Goal: Task Accomplishment & Management: Manage account settings

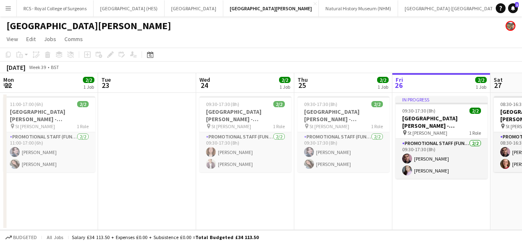
scroll to position [0, 196]
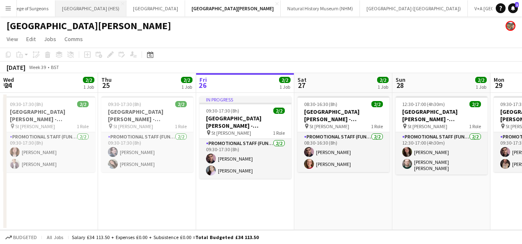
click at [73, 12] on button "[GEOGRAPHIC_DATA] (HES) Close" at bounding box center [90, 8] width 71 height 16
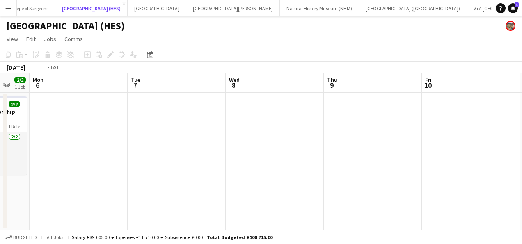
scroll to position [0, 269]
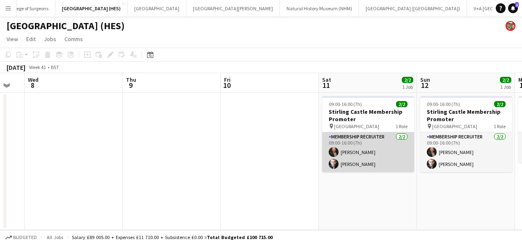
click at [377, 164] on app-card-role "Membership Recruiter [DATE] 09:00-16:00 (7h) [PERSON_NAME] [PERSON_NAME]" at bounding box center [368, 152] width 92 height 40
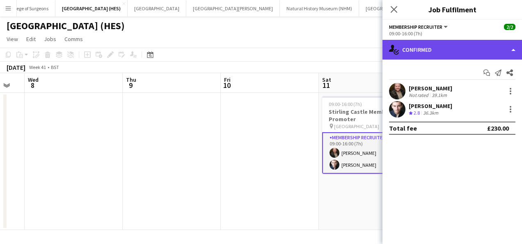
click at [461, 53] on div "single-neutral-actions-check-2 Confirmed" at bounding box center [451, 50] width 139 height 20
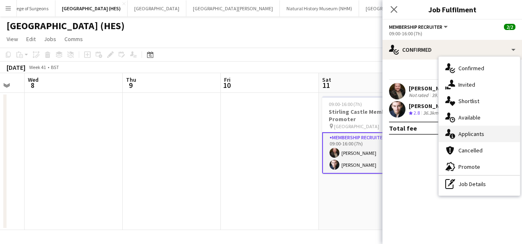
click at [471, 135] on span "Applicants" at bounding box center [471, 133] width 26 height 7
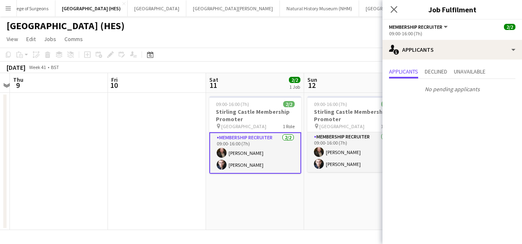
scroll to position [0, 383]
click at [445, 69] on span "Declined" at bounding box center [435, 71] width 23 height 6
click at [484, 69] on span "Unavailable" at bounding box center [470, 71] width 32 height 6
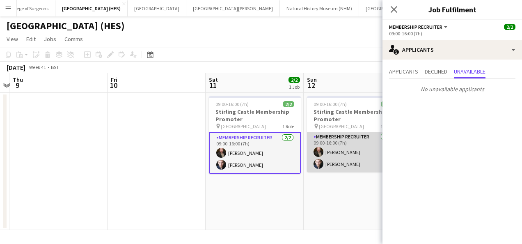
click at [351, 165] on app-card-role "Membership Recruiter [DATE] 09:00-16:00 (7h) [PERSON_NAME] [PERSON_NAME]" at bounding box center [353, 152] width 92 height 40
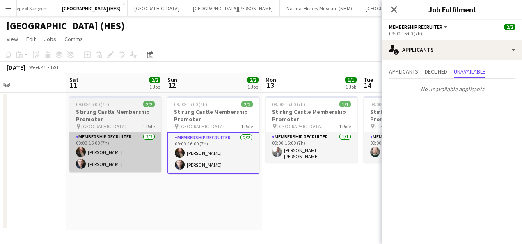
scroll to position [0, 333]
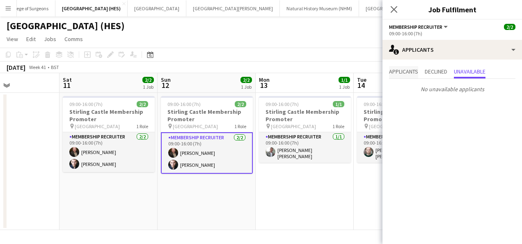
click at [399, 74] on span "Applicants" at bounding box center [403, 71] width 29 height 6
click at [431, 73] on span "Declined" at bounding box center [435, 71] width 23 height 6
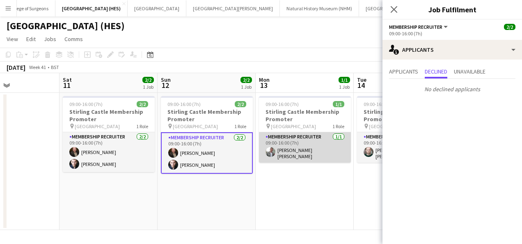
click at [323, 157] on app-card-role "Membership Recruiter [DATE] 09:00-16:00 (7h) [PERSON_NAME] [PERSON_NAME]" at bounding box center [305, 147] width 92 height 30
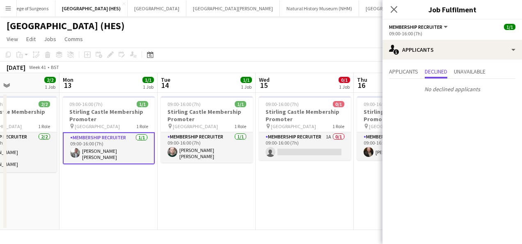
scroll to position [0, 228]
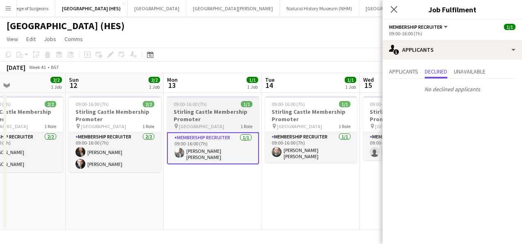
click at [323, 157] on app-card-role "Membership Recruiter [DATE] 09:00-16:00 (7h) [PERSON_NAME] [PERSON_NAME]" at bounding box center [311, 147] width 92 height 30
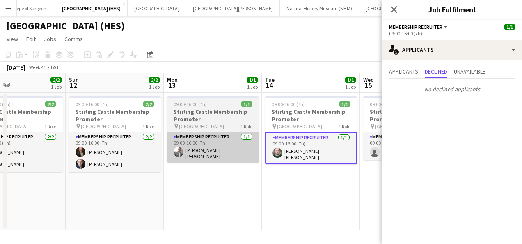
scroll to position [0, 322]
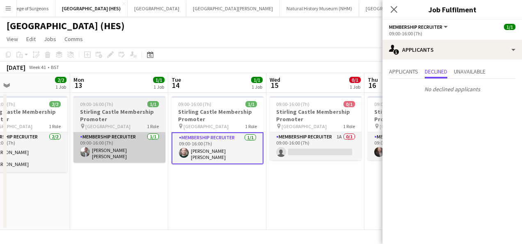
click at [323, 157] on app-card-role "Membership Recruiter 1A 0/1 09:00-16:00 (7h) single-neutral-actions" at bounding box center [315, 146] width 92 height 28
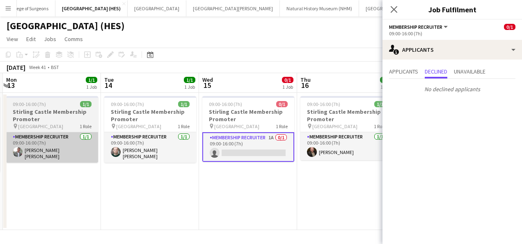
scroll to position [0, 390]
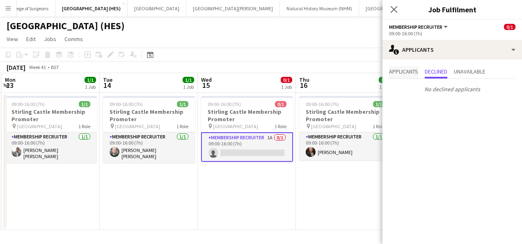
click at [411, 72] on span "Applicants" at bounding box center [403, 71] width 29 height 6
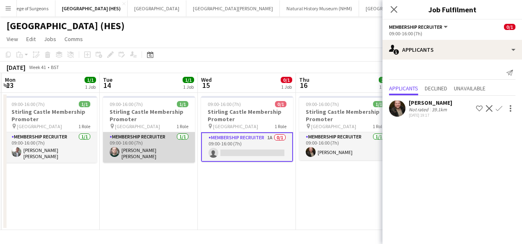
click at [142, 148] on app-card-role "Membership Recruiter [DATE] 09:00-16:00 (7h) [PERSON_NAME] [PERSON_NAME]" at bounding box center [149, 147] width 92 height 30
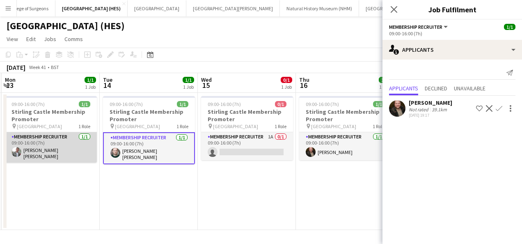
click at [59, 157] on app-card-role "Membership Recruiter [DATE] 09:00-16:00 (7h) [PERSON_NAME] [PERSON_NAME]" at bounding box center [51, 147] width 92 height 30
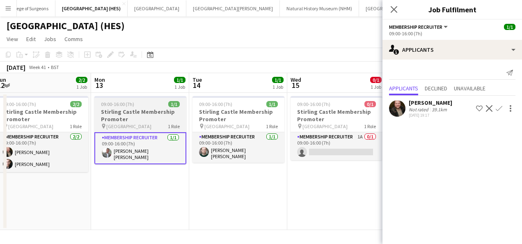
click at [59, 157] on app-card-role "Membership Recruiter [DATE] 09:00-16:00 (7h) [PERSON_NAME] [PERSON_NAME]" at bounding box center [42, 152] width 92 height 40
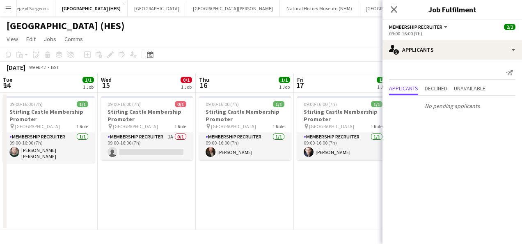
scroll to position [0, 310]
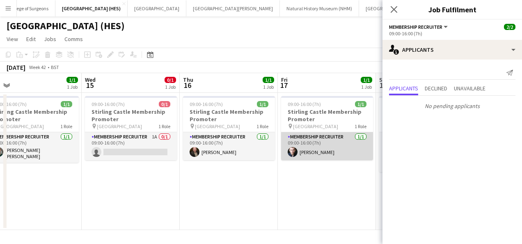
click at [300, 144] on app-card-role "Membership Recruiter [DATE] 09:00-16:00 (7h) [PERSON_NAME]" at bounding box center [327, 146] width 92 height 28
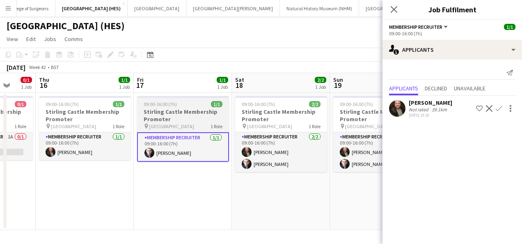
scroll to position [0, 278]
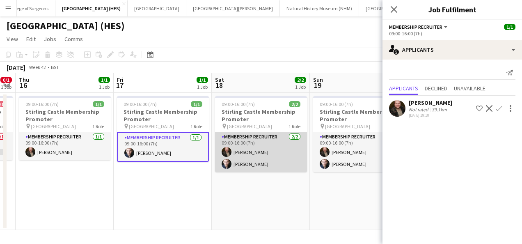
click at [291, 151] on app-card-role "Membership Recruiter [DATE] 09:00-16:00 (7h) [PERSON_NAME] [PERSON_NAME]" at bounding box center [261, 152] width 92 height 40
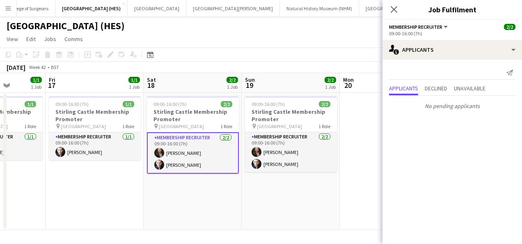
click at [291, 151] on app-card-role "Membership Recruiter [DATE] 09:00-16:00 (7h) [PERSON_NAME] [PERSON_NAME]" at bounding box center [291, 152] width 92 height 40
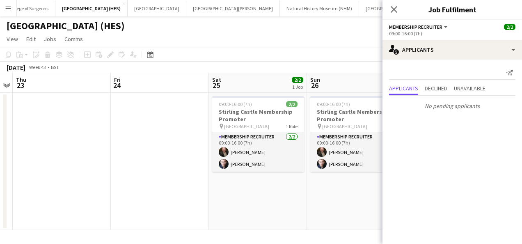
click at [281, 154] on app-card-role "Membership Recruiter [DATE] 09:00-16:00 (7h) [PERSON_NAME] [PERSON_NAME]" at bounding box center [258, 152] width 92 height 40
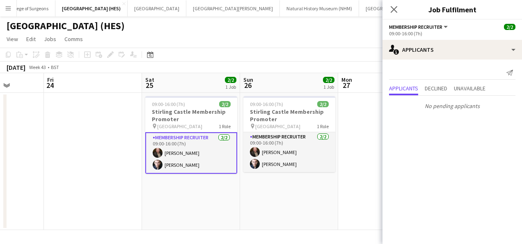
click at [281, 154] on app-card-role "Membership Recruiter [DATE] 09:00-16:00 (7h) [PERSON_NAME] [PERSON_NAME]" at bounding box center [289, 152] width 92 height 40
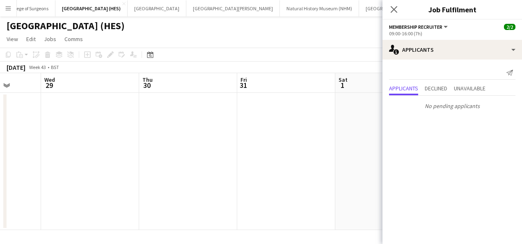
scroll to position [0, 351]
click at [402, 11] on div "Close pop-in" at bounding box center [393, 9] width 23 height 19
click at [396, 11] on icon "Close pop-in" at bounding box center [394, 9] width 8 height 8
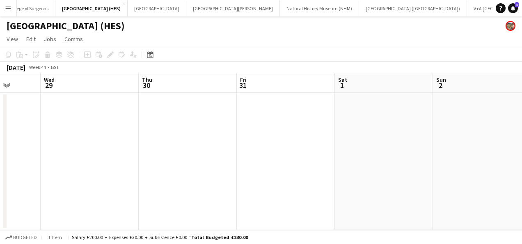
click at [7, 5] on app-icon "Menu" at bounding box center [8, 8] width 7 height 7
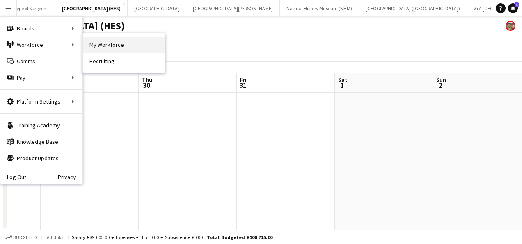
click at [105, 48] on link "My Workforce" at bounding box center [124, 44] width 82 height 16
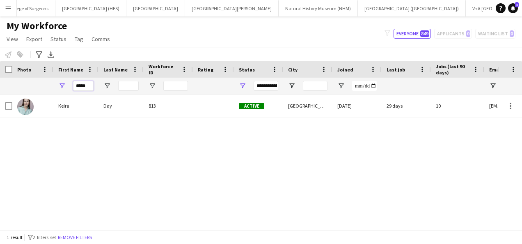
click at [75, 84] on input "*****" at bounding box center [83, 86] width 21 height 10
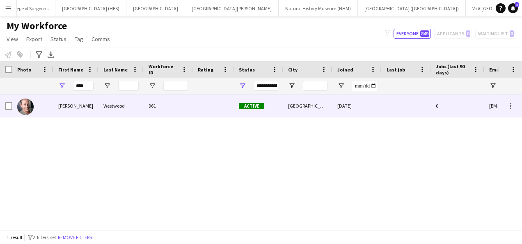
click at [114, 112] on div "Westwood" at bounding box center [120, 105] width 45 height 23
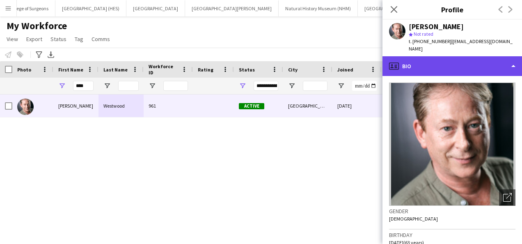
click at [433, 56] on div "profile Bio" at bounding box center [451, 66] width 139 height 20
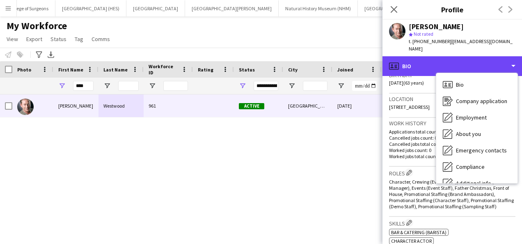
scroll to position [160, 0]
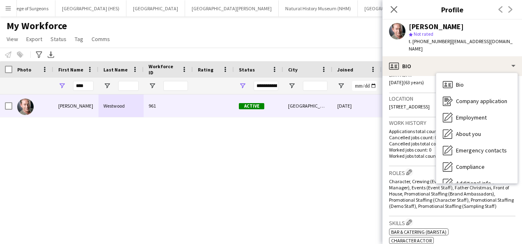
click at [422, 178] on span "Character, Crewing (Event Crew), Director, Events (Event Manager), Events (Even…" at bounding box center [451, 193] width 125 height 31
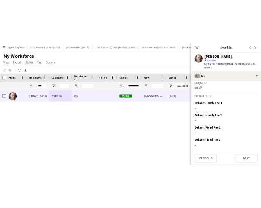
scroll to position [0, 0]
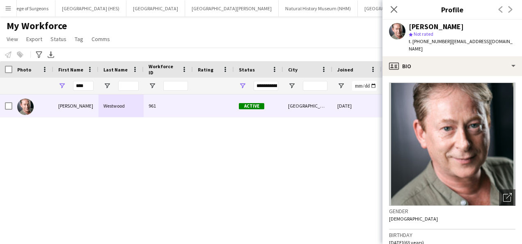
click at [193, 177] on div "[PERSON_NAME] 961 Active Aberdeen [DATE] 0 [EMAIL_ADDRESS][DOMAIN_NAME]" at bounding box center [248, 158] width 497 height 129
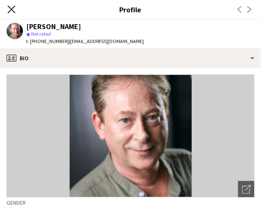
click at [11, 9] on icon at bounding box center [11, 9] width 8 height 8
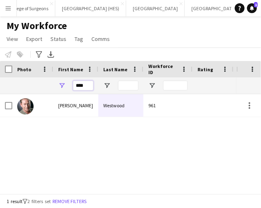
click at [82, 86] on input "****" at bounding box center [83, 86] width 21 height 10
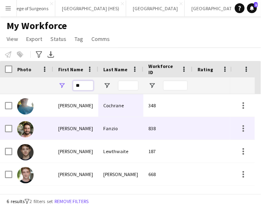
type input "*"
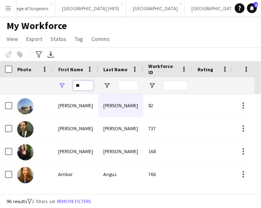
type input "*"
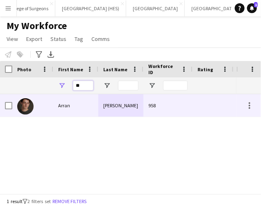
type input "*"
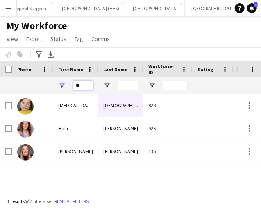
type input "*"
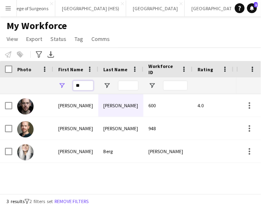
type input "*"
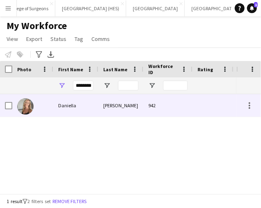
click at [79, 108] on div "Daniella" at bounding box center [75, 105] width 45 height 23
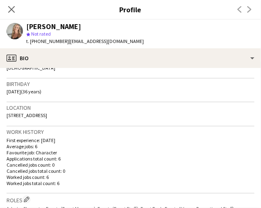
scroll to position [143, 0]
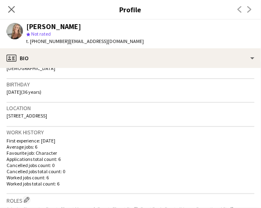
click at [47, 114] on span "[STREET_ADDRESS]" at bounding box center [27, 116] width 41 height 6
copy span "[STREET_ADDRESS]"
click at [15, 11] on icon "Close pop-in" at bounding box center [11, 9] width 8 height 8
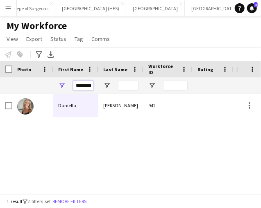
click at [83, 87] on input "********" at bounding box center [83, 86] width 21 height 10
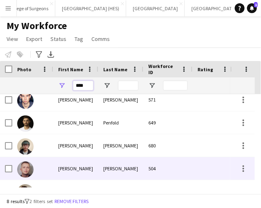
scroll to position [90, 0]
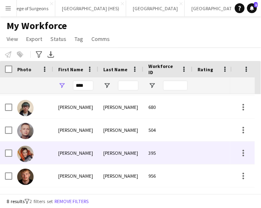
click at [195, 152] on div at bounding box center [213, 153] width 41 height 23
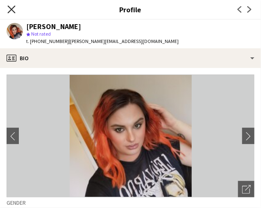
click at [13, 12] on icon "Close pop-in" at bounding box center [11, 9] width 8 height 8
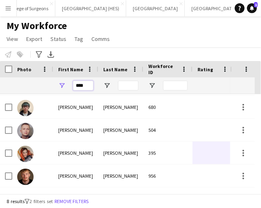
click at [81, 82] on input "****" at bounding box center [83, 86] width 21 height 10
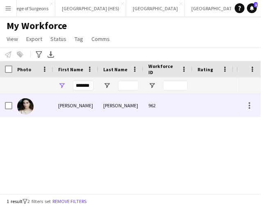
click at [83, 104] on div "[PERSON_NAME]" at bounding box center [75, 105] width 45 height 23
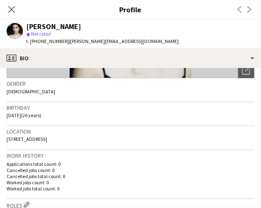
scroll to position [119, 0]
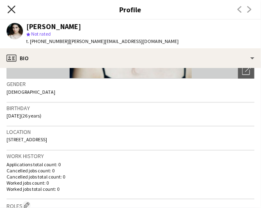
click at [12, 12] on icon "Close pop-in" at bounding box center [11, 9] width 8 height 8
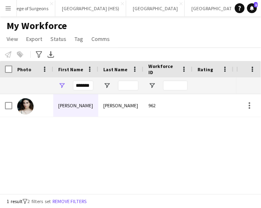
click at [84, 79] on div "*******" at bounding box center [83, 86] width 21 height 16
click at [84, 80] on div "*******" at bounding box center [83, 86] width 21 height 16
click at [84, 82] on input "*******" at bounding box center [83, 86] width 21 height 10
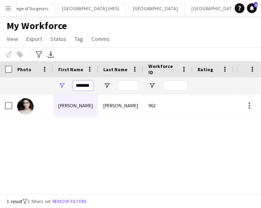
click at [84, 82] on input "*******" at bounding box center [83, 86] width 21 height 10
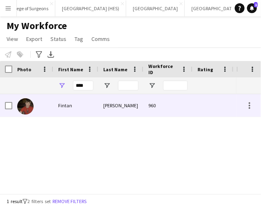
click at [90, 99] on div "Fintan" at bounding box center [75, 105] width 45 height 23
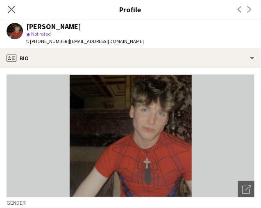
click at [11, 13] on app-icon "Close pop-in" at bounding box center [12, 10] width 12 height 12
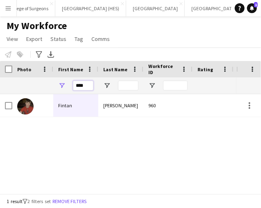
click at [81, 87] on input "****" at bounding box center [83, 86] width 21 height 10
type input "*****"
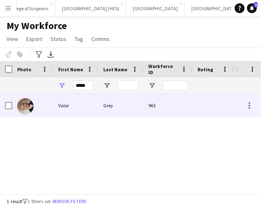
click at [83, 109] on div "Valor" at bounding box center [75, 105] width 45 height 23
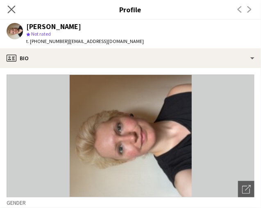
click at [10, 14] on app-icon "Close pop-in" at bounding box center [12, 10] width 12 height 12
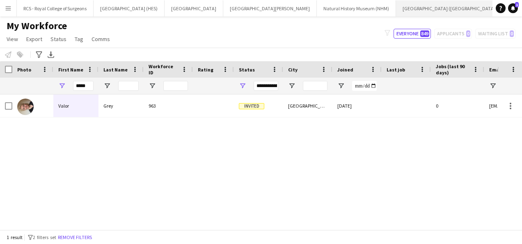
scroll to position [0, 38]
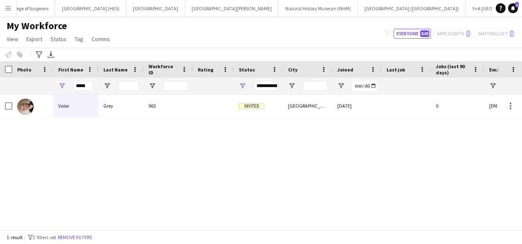
click at [408, 16] on main "My Workforce View Views Default view New view Update view Delete view Edit name…" at bounding box center [261, 124] width 522 height 216
click at [465, 12] on button "V+A Dundee Close" at bounding box center [499, 8] width 68 height 16
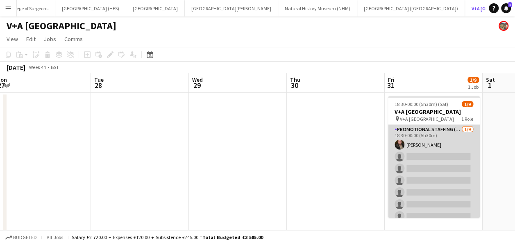
scroll to position [0, 207]
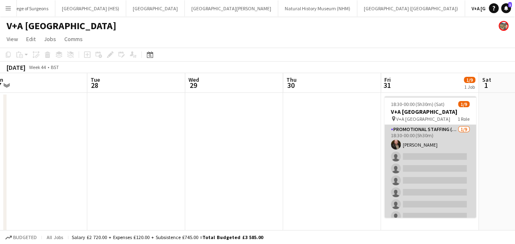
click at [436, 184] on app-card-role "Promotional Staffing (Exhibition Host) [DATE] 18:30-00:00 (5h30m) [PERSON_NAME]…" at bounding box center [431, 186] width 92 height 123
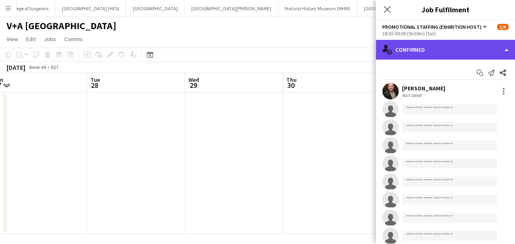
click at [458, 50] on div "single-neutral-actions-check-2 Confirmed" at bounding box center [445, 50] width 139 height 20
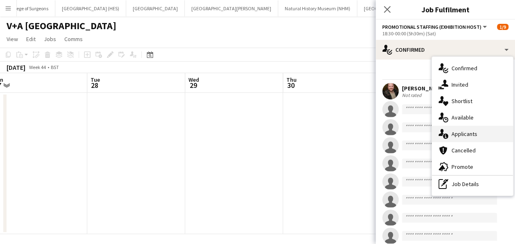
click at [449, 130] on div "single-neutral-actions-information Applicants" at bounding box center [472, 133] width 81 height 16
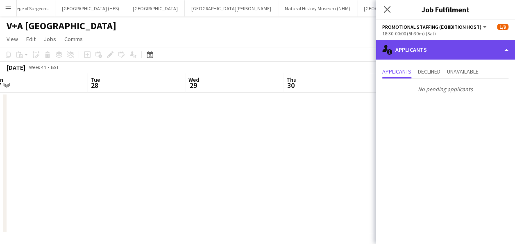
click at [434, 45] on div "single-neutral-actions-information Applicants" at bounding box center [445, 50] width 139 height 20
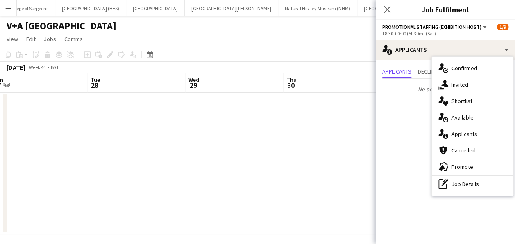
click at [363, 46] on app-page-menu "View Day view expanded Day view collapsed Month view Date picker Jump to [DATE]…" at bounding box center [257, 40] width 515 height 16
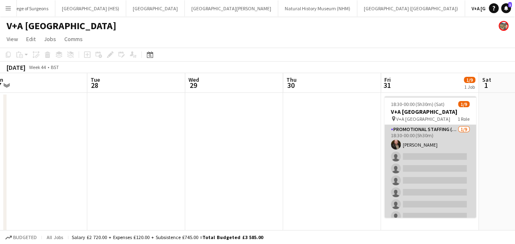
click at [439, 168] on app-card-role "Promotional Staffing (Exhibition Host) [DATE] 18:30-00:00 (5h30m) [PERSON_NAME]…" at bounding box center [431, 186] width 92 height 123
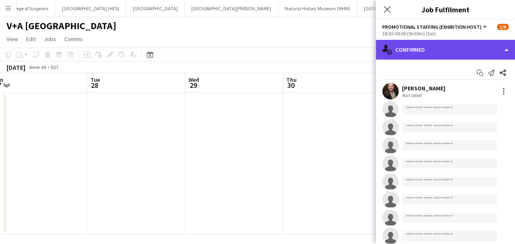
click at [419, 55] on div "single-neutral-actions-check-2 Confirmed" at bounding box center [445, 50] width 139 height 20
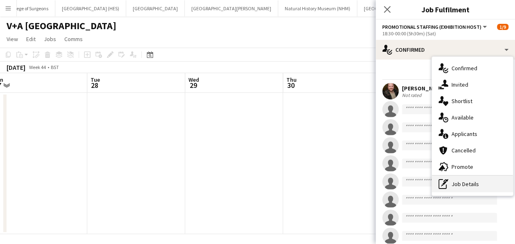
click at [470, 177] on div "pen-write Job Details" at bounding box center [472, 184] width 81 height 16
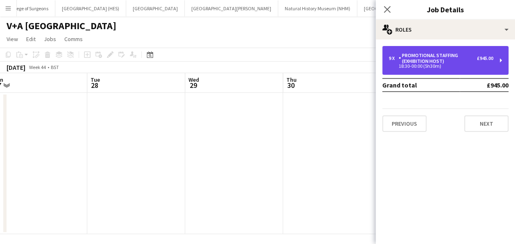
click at [452, 57] on div "Promotional Staffing (Exhibition Host)" at bounding box center [438, 57] width 78 height 11
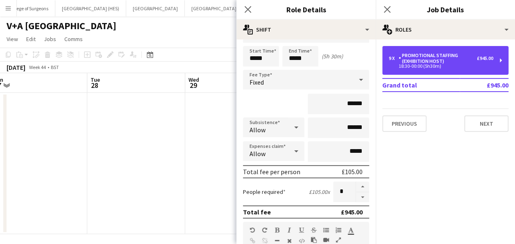
scroll to position [0, 0]
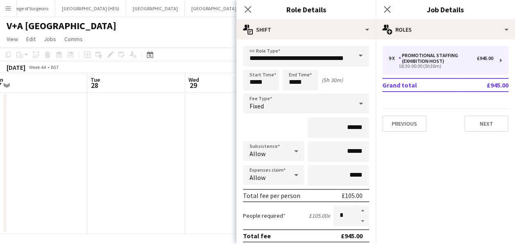
click at [248, 16] on div "Close pop-in" at bounding box center [248, 9] width 23 height 19
click at [246, 8] on icon at bounding box center [248, 9] width 8 height 8
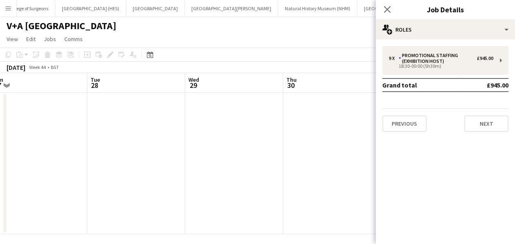
click at [253, 21] on div "V+A [GEOGRAPHIC_DATA]" at bounding box center [257, 24] width 515 height 16
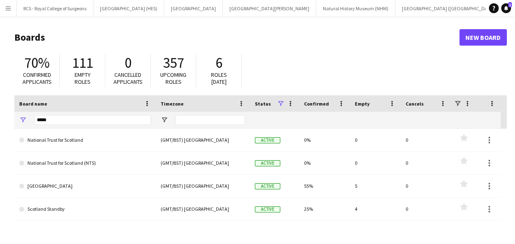
click at [105, 113] on div "*****" at bounding box center [92, 120] width 117 height 16
click at [104, 117] on input "*****" at bounding box center [92, 120] width 117 height 10
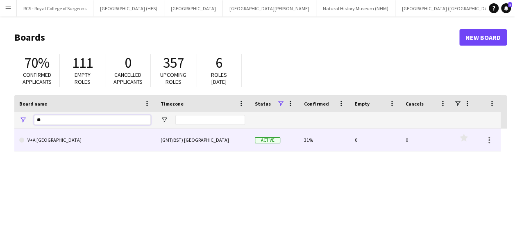
type input "**"
click at [83, 140] on link "V+A [GEOGRAPHIC_DATA]" at bounding box center [85, 139] width 132 height 23
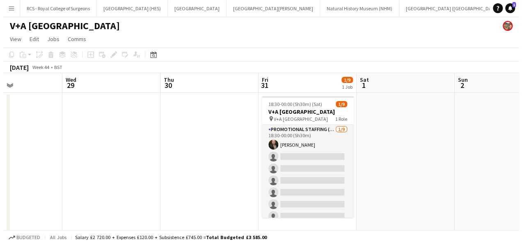
scroll to position [0, 235]
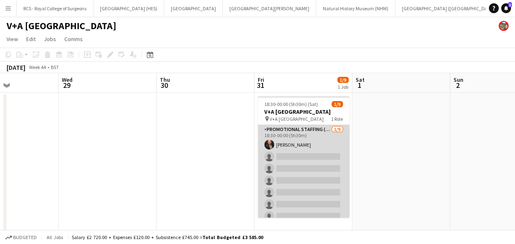
click at [320, 181] on app-card-role "Promotional Staffing (Exhibition Host) [DATE] 18:30-00:00 (5h30m) [PERSON_NAME]…" at bounding box center [304, 186] width 92 height 123
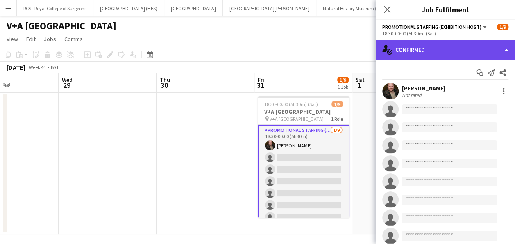
click at [444, 52] on div "single-neutral-actions-check-2 Confirmed" at bounding box center [445, 50] width 139 height 20
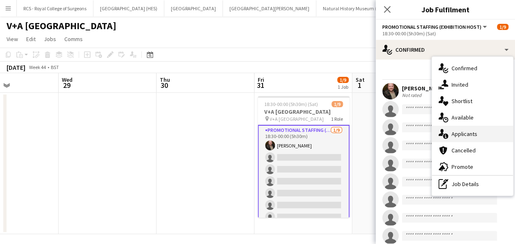
click at [459, 137] on span "Applicants" at bounding box center [465, 133] width 26 height 7
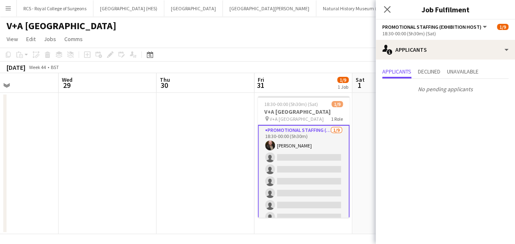
click at [416, 68] on div "Applicants Declined Unavailable" at bounding box center [446, 72] width 126 height 13
click at [423, 70] on span "Declined" at bounding box center [429, 71] width 23 height 6
click at [451, 71] on span "Unavailable" at bounding box center [463, 71] width 32 height 6
click at [267, 54] on app-toolbar "Copy Paste Paste Ctrl+V Paste with crew Ctrl+Shift+V Paste linked Job Delete Gr…" at bounding box center [257, 55] width 515 height 14
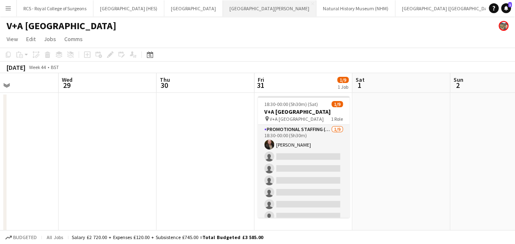
click at [237, 11] on button "St Giles Cathedral Edinburgh Close" at bounding box center [269, 8] width 93 height 16
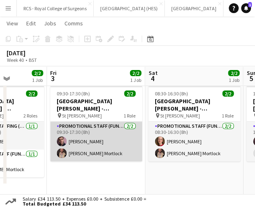
scroll to position [0, 261]
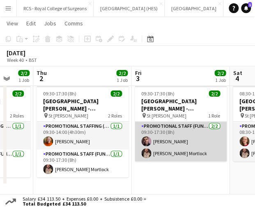
click at [164, 150] on app-card-role "Promotional Staff (Fundraiser) 2/2 09:30-17:30 (8h) Ross Jamieson Cooper Mortlo…" at bounding box center [181, 142] width 92 height 40
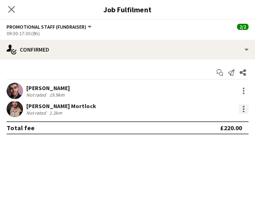
click at [243, 113] on div at bounding box center [243, 109] width 10 height 10
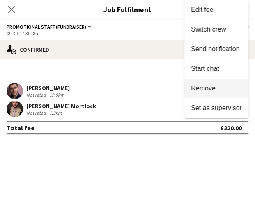
click at [226, 86] on span "Remove" at bounding box center [216, 88] width 51 height 7
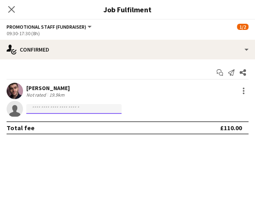
click at [64, 107] on input at bounding box center [73, 109] width 95 height 10
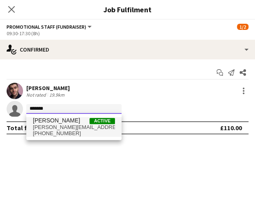
type input "*******"
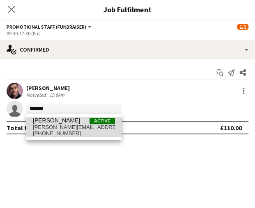
click at [64, 126] on span "[PERSON_NAME][EMAIL_ADDRESS][DOMAIN_NAME]" at bounding box center [74, 127] width 82 height 7
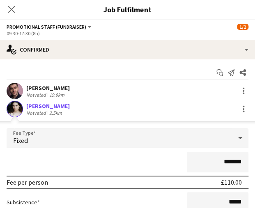
scroll to position [95, 0]
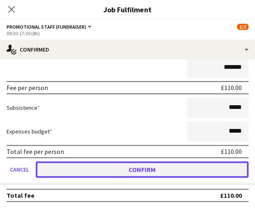
click at [79, 166] on button "Confirm" at bounding box center [142, 170] width 212 height 16
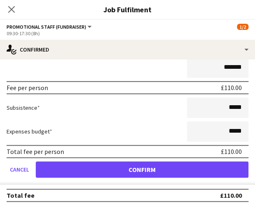
scroll to position [0, 0]
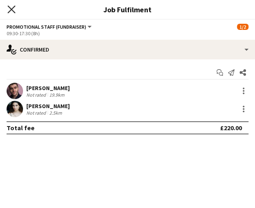
click at [7, 9] on icon "Close pop-in" at bounding box center [11, 9] width 8 height 8
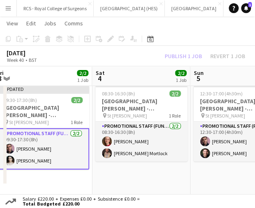
scroll to position [0, 300]
drag, startPoint x: 128, startPoint y: 154, endPoint x: 123, endPoint y: 164, distance: 11.0
click at [123, 164] on app-date-cell "08:30-16:30 (8h) 2/2 St Giles Cathedral - Fundraising pin St Giles 1 Role Promo…" at bounding box center [141, 138] width 98 height 112
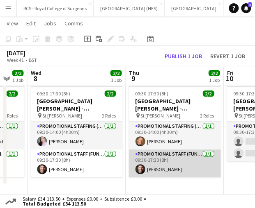
scroll to position [0, 290]
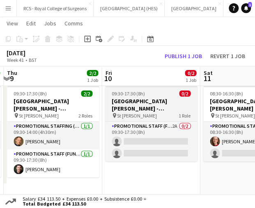
click at [153, 116] on div "pin St Giles 1 Role" at bounding box center [151, 115] width 92 height 7
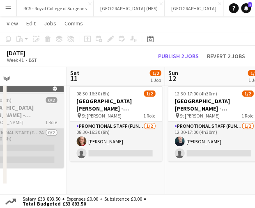
scroll to position [0, 329]
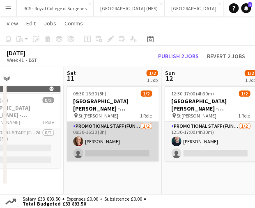
click at [122, 148] on app-card-role "Promotional Staff (Fundraiser) 1/2 08:30-16:30 (8h) Lorna McNay single-neutral-…" at bounding box center [112, 142] width 92 height 40
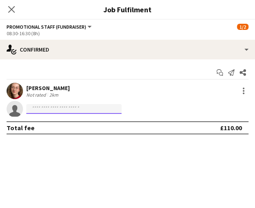
click at [87, 107] on input at bounding box center [73, 109] width 95 height 10
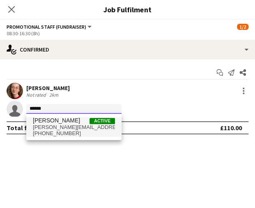
type input "******"
click at [67, 129] on span "[PERSON_NAME][EMAIL_ADDRESS][DOMAIN_NAME]" at bounding box center [74, 127] width 82 height 7
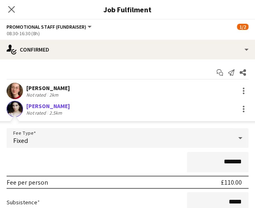
scroll to position [95, 0]
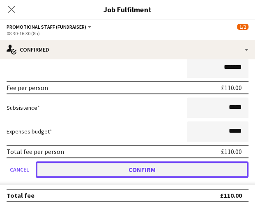
click at [100, 176] on button "Confirm" at bounding box center [142, 170] width 212 height 16
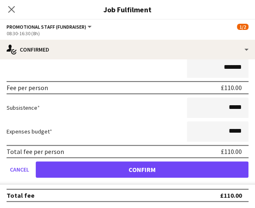
scroll to position [0, 0]
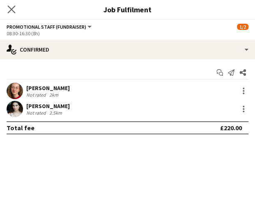
click at [16, 9] on app-icon "Close pop-in" at bounding box center [12, 10] width 12 height 12
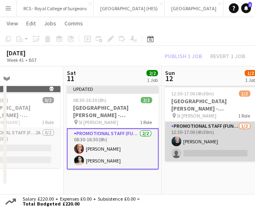
click at [197, 152] on app-card-role "Promotional Staff (Fundraiser) 1/2 12:30-17:00 (4h30m) Ronan Doyle single-neutr…" at bounding box center [210, 142] width 92 height 40
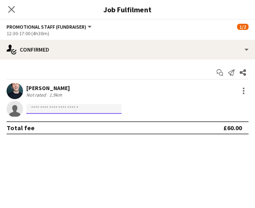
click at [60, 107] on input at bounding box center [73, 109] width 95 height 10
type input "*"
click at [60, 107] on input "*" at bounding box center [73, 109] width 95 height 10
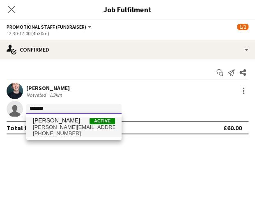
type input "*******"
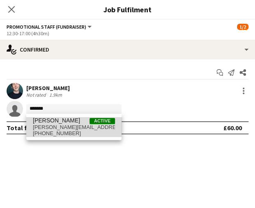
click at [63, 125] on span "[PERSON_NAME][EMAIL_ADDRESS][DOMAIN_NAME]" at bounding box center [74, 127] width 82 height 7
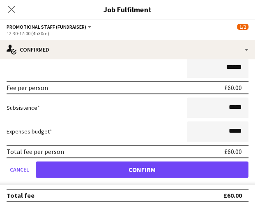
scroll to position [14, 0]
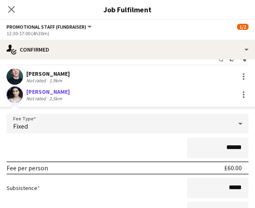
click at [224, 148] on input "******" at bounding box center [218, 148] width 62 height 21
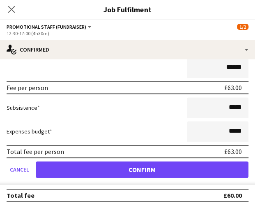
type input "******"
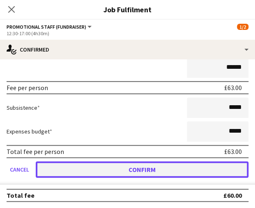
click at [134, 169] on button "Confirm" at bounding box center [142, 170] width 212 height 16
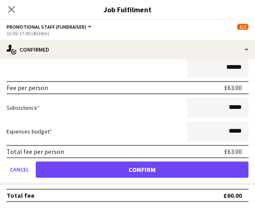
scroll to position [0, 0]
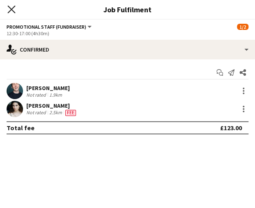
click at [8, 8] on icon "Close pop-in" at bounding box center [11, 9] width 8 height 8
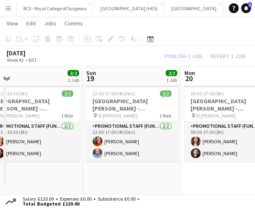
scroll to position [0, 294]
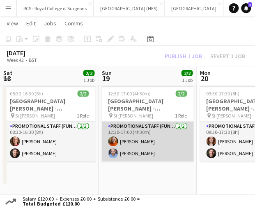
click at [132, 161] on app-card-role "Promotional Staff (Fundraiser) 2/2 12:30-17:00 (4h30m) Chelsea Paterson Jack Ta…" at bounding box center [147, 142] width 92 height 40
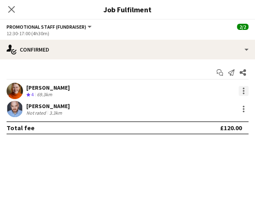
click at [240, 93] on div at bounding box center [243, 91] width 10 height 10
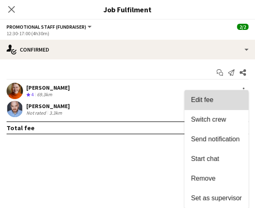
click at [207, 103] on span "Edit fee" at bounding box center [202, 99] width 22 height 7
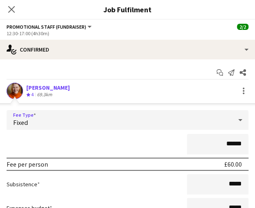
click at [186, 119] on div "Fixed" at bounding box center [119, 120] width 225 height 20
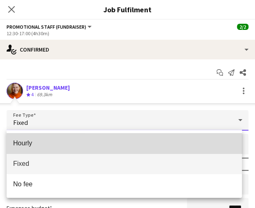
click at [111, 148] on mat-option "Hourly" at bounding box center [124, 143] width 235 height 21
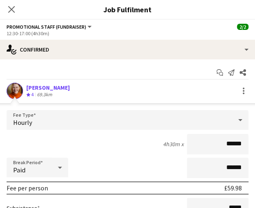
click at [226, 140] on input "******" at bounding box center [218, 144] width 62 height 21
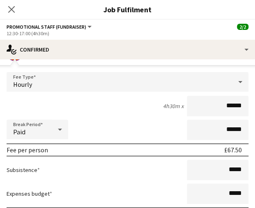
scroll to position [39, 0]
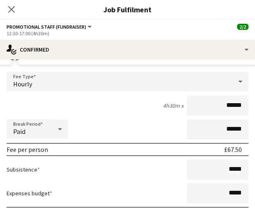
type input "******"
click at [157, 123] on div "Break Period Paid ******" at bounding box center [128, 129] width 242 height 21
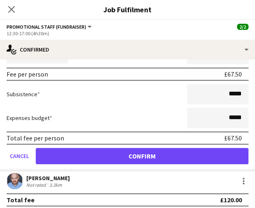
scroll to position [116, 0]
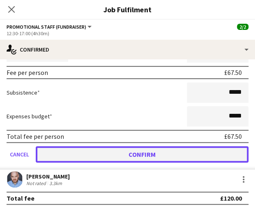
click at [147, 148] on button "Confirm" at bounding box center [142, 154] width 212 height 16
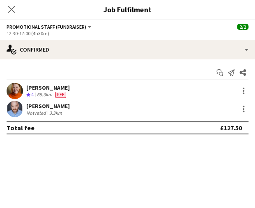
scroll to position [0, 0]
click at [9, 9] on icon "Close pop-in" at bounding box center [11, 9] width 8 height 8
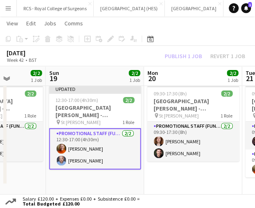
scroll to position [0, 351]
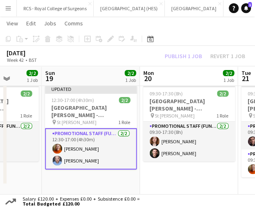
click at [109, 58] on div "October 2025 Week 42 • BST Publish 1 job Revert 1 job" at bounding box center [127, 56] width 255 height 21
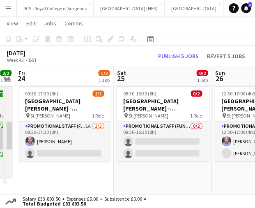
scroll to position [0, 293]
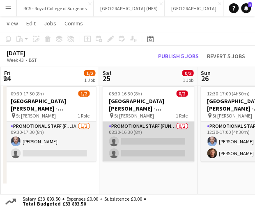
click at [125, 142] on app-card-role "Promotional Staff (Fundraiser) 0/2 08:30-16:30 (8h) single-neutral-actions sing…" at bounding box center [148, 142] width 92 height 40
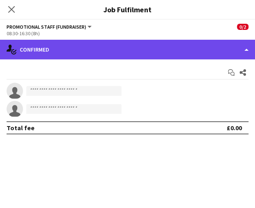
click at [118, 50] on div "single-neutral-actions-check-2 Confirmed" at bounding box center [127, 50] width 255 height 20
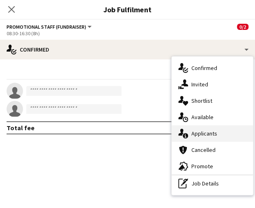
click at [212, 135] on span "Applicants" at bounding box center [204, 133] width 26 height 7
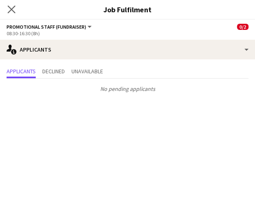
click at [12, 5] on app-icon "Close pop-in" at bounding box center [12, 10] width 12 height 12
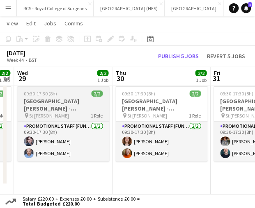
scroll to position [0, 274]
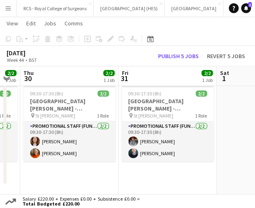
click at [116, 63] on div "October 2025 Week 44 • BST Publish 5 jobs Revert 5 jobs" at bounding box center [127, 56] width 255 height 21
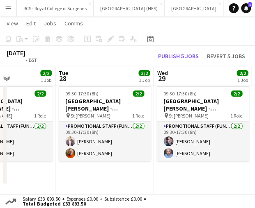
scroll to position [0, 169]
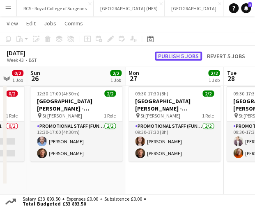
click at [173, 57] on button "Publish 5 jobs" at bounding box center [178, 56] width 47 height 9
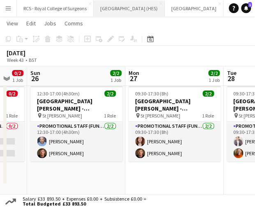
click at [107, 11] on button "[GEOGRAPHIC_DATA] (HES) Close" at bounding box center [128, 8] width 71 height 16
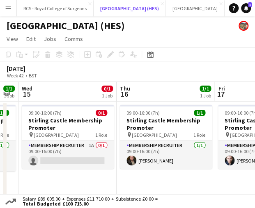
scroll to position [0, 178]
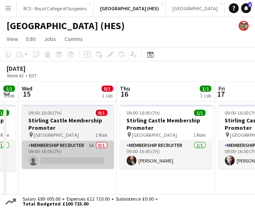
click at [68, 167] on app-card-role "Membership Recruiter 1A 0/1 09:00-16:00 (7h) single-neutral-actions" at bounding box center [68, 155] width 92 height 28
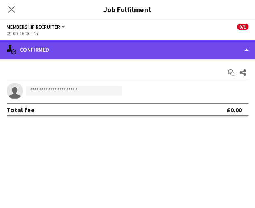
click at [66, 48] on div "single-neutral-actions-check-2 Confirmed" at bounding box center [127, 50] width 255 height 20
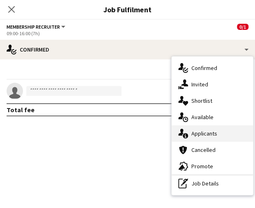
click at [205, 137] on span "Applicants" at bounding box center [204, 133] width 26 height 7
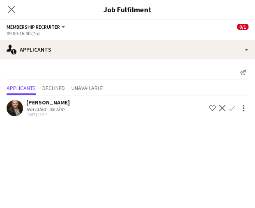
click at [230, 106] on app-icon "Confirm" at bounding box center [231, 108] width 7 height 7
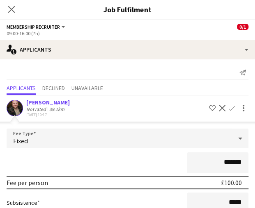
scroll to position [80, 0]
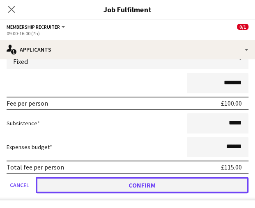
click at [159, 178] on button "Confirm" at bounding box center [142, 185] width 212 height 16
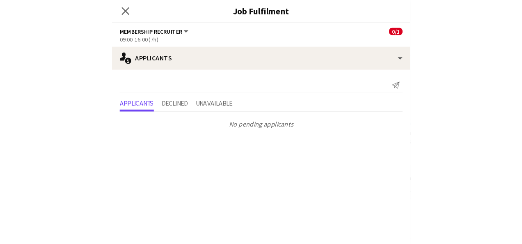
scroll to position [0, 0]
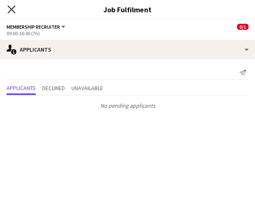
click at [13, 11] on icon at bounding box center [11, 9] width 8 height 8
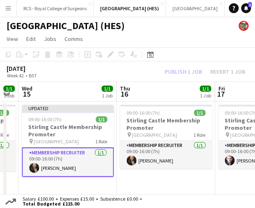
click at [206, 41] on app-page-menu "View Day view expanded Day view collapsed Month view Date picker Jump to [DATE]…" at bounding box center [127, 40] width 255 height 16
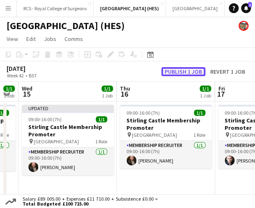
click at [186, 69] on button "Publish 1 job" at bounding box center [183, 71] width 44 height 9
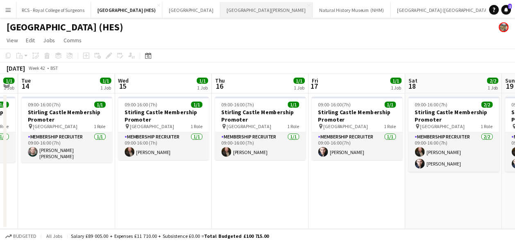
scroll to position [0, 39]
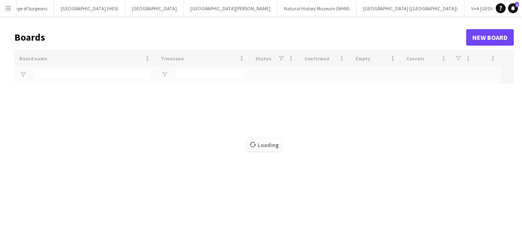
scroll to position [0, 38]
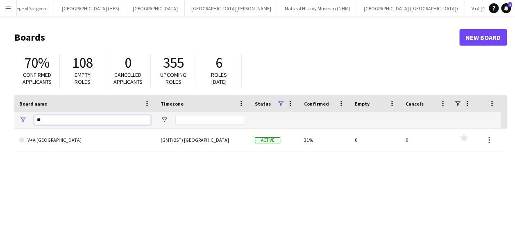
click at [101, 117] on input "**" at bounding box center [92, 120] width 117 height 10
type input "*"
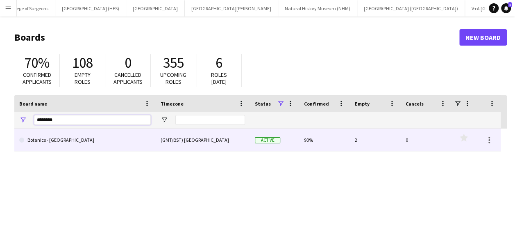
type input "********"
click at [71, 141] on link "Botanics - Edinburgh" at bounding box center [85, 139] width 132 height 23
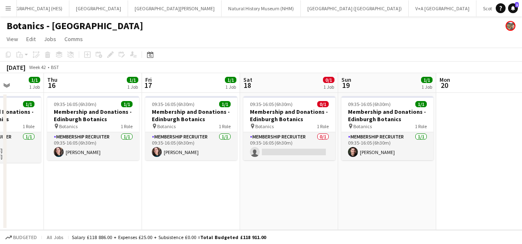
scroll to position [0, 266]
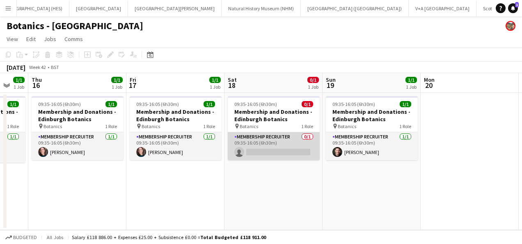
click at [260, 157] on app-card-role "Membership Recruiter 0/1 09:35-16:05 (6h30m) single-neutral-actions" at bounding box center [274, 146] width 92 height 28
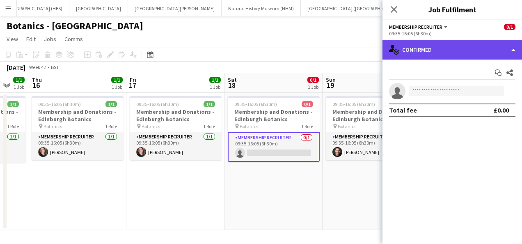
click at [458, 57] on div "single-neutral-actions-check-2 Confirmed" at bounding box center [451, 50] width 139 height 20
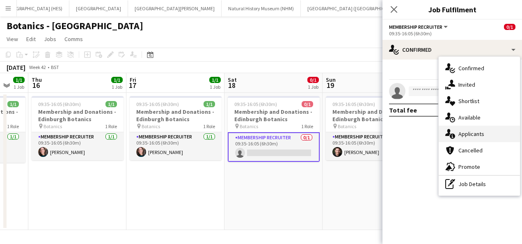
click at [473, 135] on span "Applicants" at bounding box center [471, 133] width 26 height 7
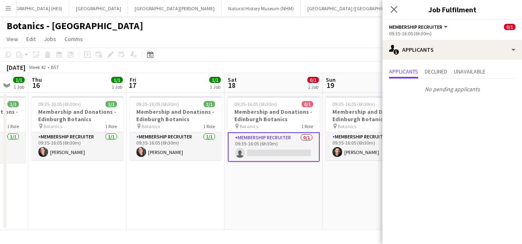
click at [329, 43] on app-page-menu "View Day view expanded Day view collapsed Month view Date picker Jump to [DATE]…" at bounding box center [261, 40] width 522 height 16
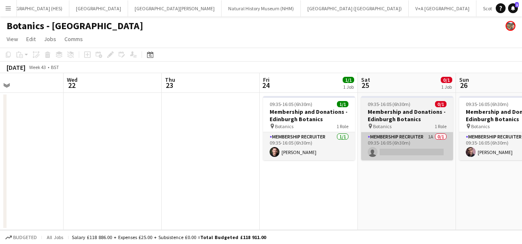
scroll to position [0, 333]
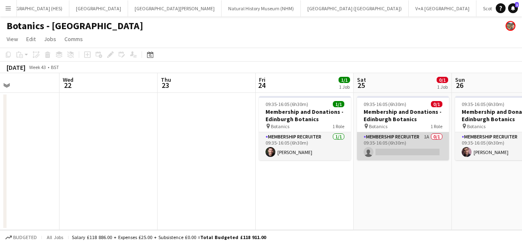
click at [396, 155] on app-card-role "Membership Recruiter 1A 0/1 09:35-16:05 (6h30m) single-neutral-actions" at bounding box center [403, 146] width 92 height 28
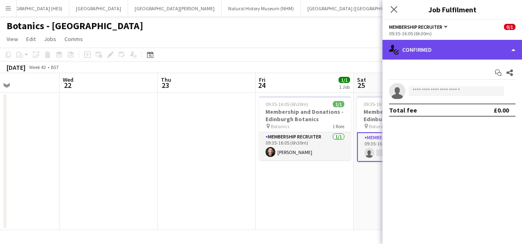
click at [434, 56] on div "single-neutral-actions-check-2 Confirmed" at bounding box center [451, 50] width 139 height 20
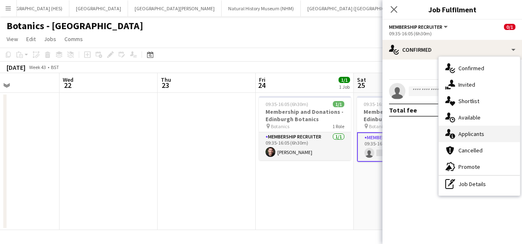
click at [469, 128] on div "single-neutral-actions-information Applicants" at bounding box center [478, 133] width 81 height 16
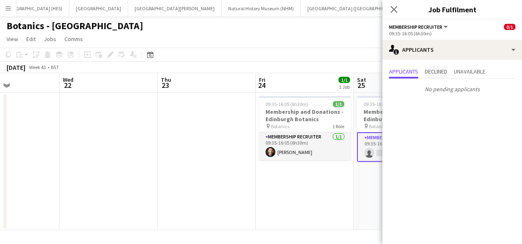
click at [447, 68] on span "Declined" at bounding box center [435, 71] width 23 height 6
click at [477, 61] on div "Applicants Declined Unavailable No declined applicants" at bounding box center [451, 80] width 139 height 43
click at [473, 65] on div "Applicants Declined Unavailable No declined applicants" at bounding box center [451, 80] width 139 height 43
click at [472, 69] on span "Unavailable" at bounding box center [470, 71] width 32 height 6
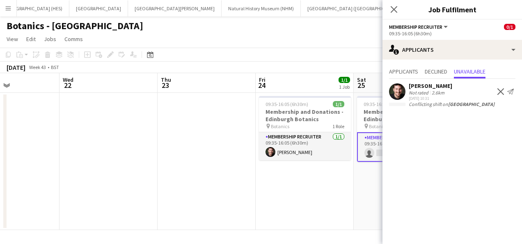
click at [317, 57] on app-toolbar "Copy Paste Paste Ctrl+V Paste with crew Ctrl+Shift+V Paste linked Job Delete Gr…" at bounding box center [261, 55] width 522 height 14
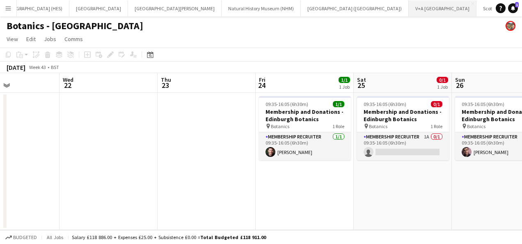
click at [408, 15] on button "V+A Dundee Close" at bounding box center [442, 8] width 68 height 16
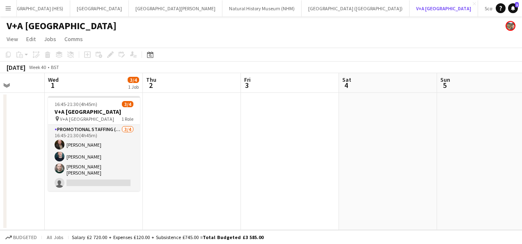
scroll to position [0, 222]
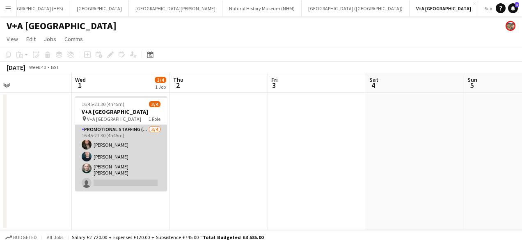
click at [115, 162] on app-card-role "Promotional Staffing (Exhibition Host) 3/4 16:45-21:30 (4h45m) David Carnan Ron…" at bounding box center [121, 158] width 92 height 66
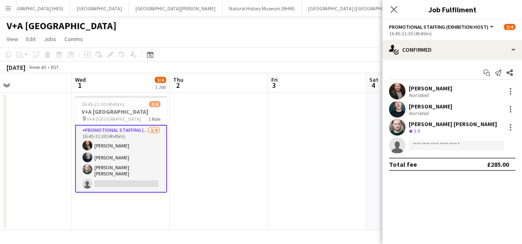
click at [436, 139] on app-invite-slot "single-neutral-actions" at bounding box center [451, 145] width 139 height 16
click at [436, 144] on input at bounding box center [455, 145] width 95 height 10
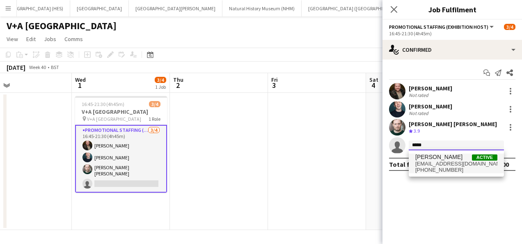
type input "*****"
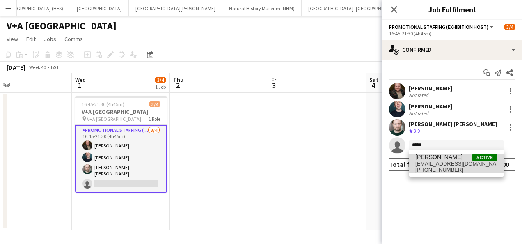
click at [433, 157] on span "[PERSON_NAME]" at bounding box center [438, 156] width 47 height 7
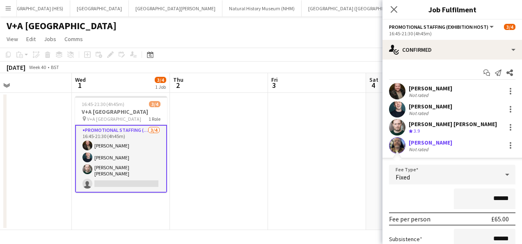
click at [339, 150] on app-date-cell at bounding box center [317, 161] width 98 height 137
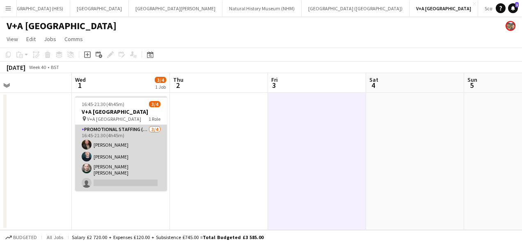
click at [132, 161] on app-card-role "Promotional Staffing (Exhibition Host) 3/4 16:45-21:30 (4h45m) David Carnan Ron…" at bounding box center [121, 158] width 92 height 66
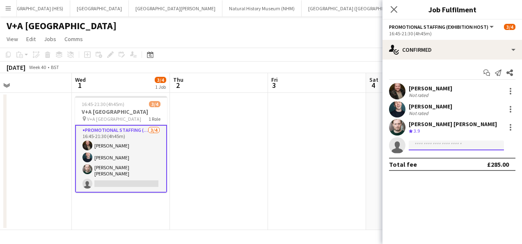
click at [427, 145] on input at bounding box center [455, 145] width 95 height 10
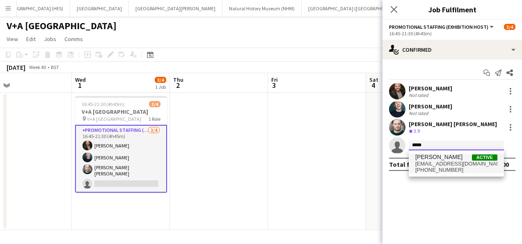
type input "*****"
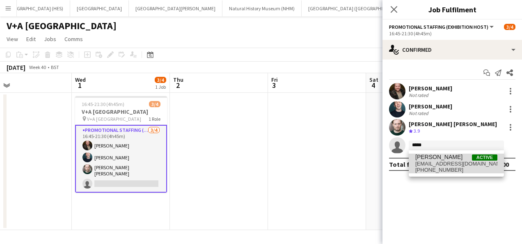
click at [430, 157] on span "[PERSON_NAME]" at bounding box center [438, 156] width 47 height 7
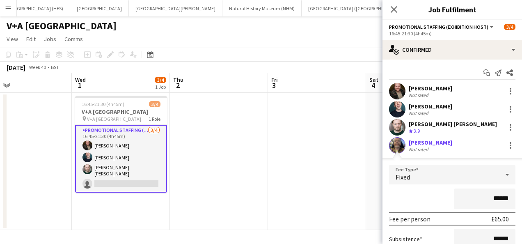
scroll to position [96, 0]
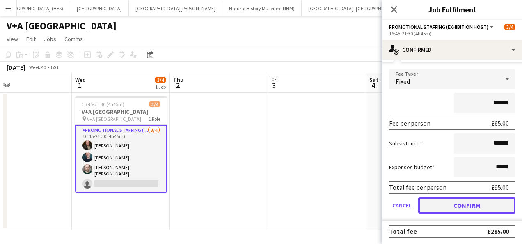
click at [464, 202] on button "Confirm" at bounding box center [466, 205] width 97 height 16
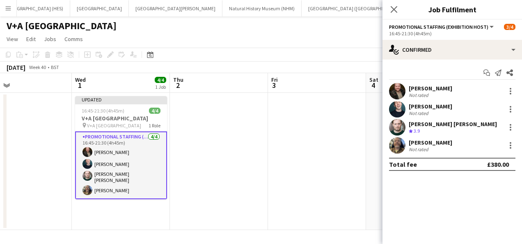
scroll to position [0, 0]
click at [264, 51] on app-toolbar "Copy Paste Paste Ctrl+V Paste with crew Ctrl+Shift+V Paste linked Job Delete Gr…" at bounding box center [261, 55] width 522 height 14
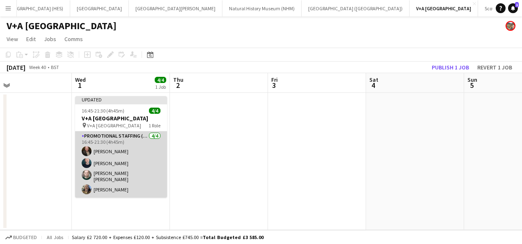
click at [126, 168] on app-card-role "Promotional Staffing (Exhibition Host) 4/4 16:45-21:30 (4h45m) David Carnan Ron…" at bounding box center [121, 164] width 92 height 66
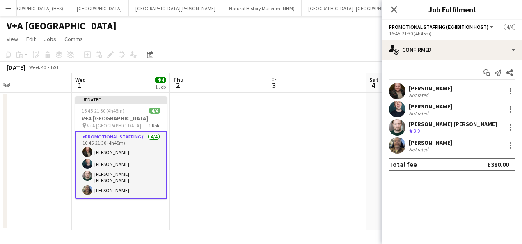
click at [287, 57] on app-toolbar "Copy Paste Paste Ctrl+V Paste with crew Ctrl+Shift+V Paste linked Job Delete Gr…" at bounding box center [261, 55] width 522 height 14
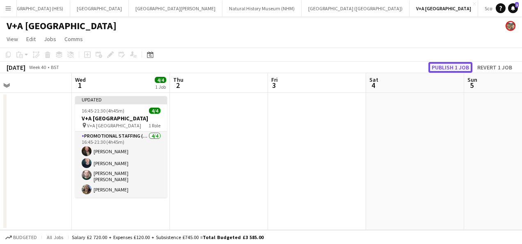
click at [453, 64] on button "Publish 1 job" at bounding box center [450, 67] width 44 height 11
